Goal: Task Accomplishment & Management: Manage account settings

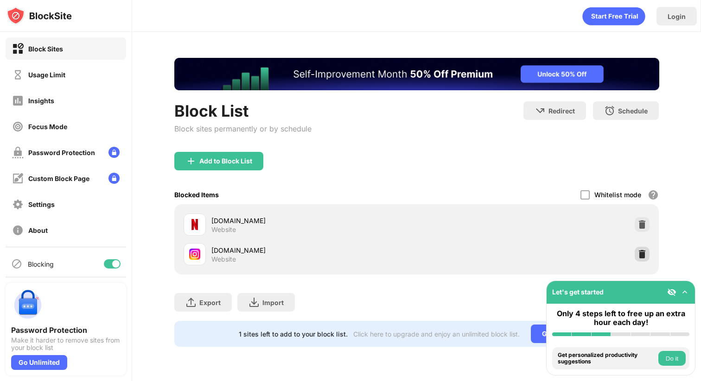
click at [646, 256] on img at bounding box center [641, 254] width 9 height 9
